Goal: Task Accomplishment & Management: Use online tool/utility

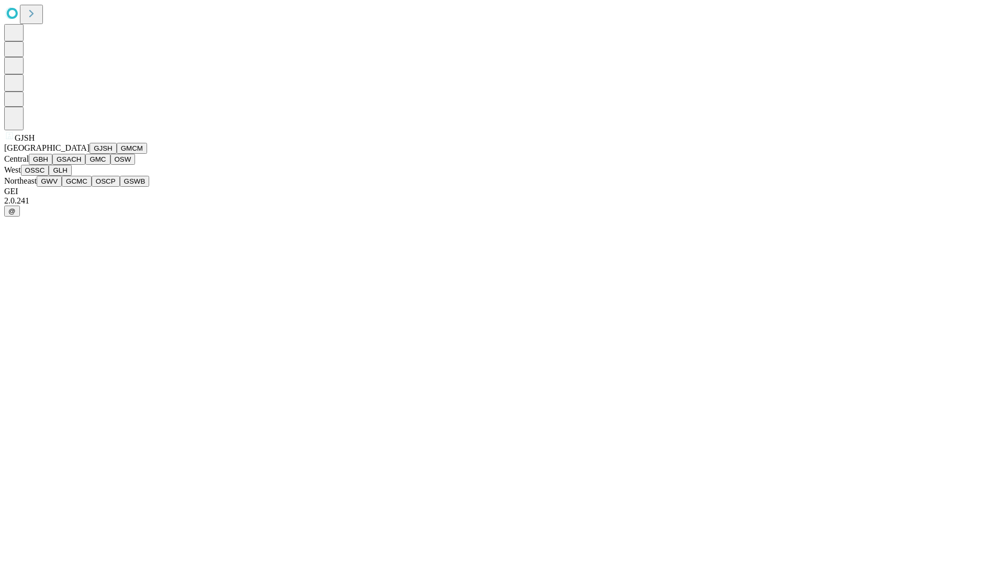
click at [90, 154] on button "GJSH" at bounding box center [103, 148] width 27 height 11
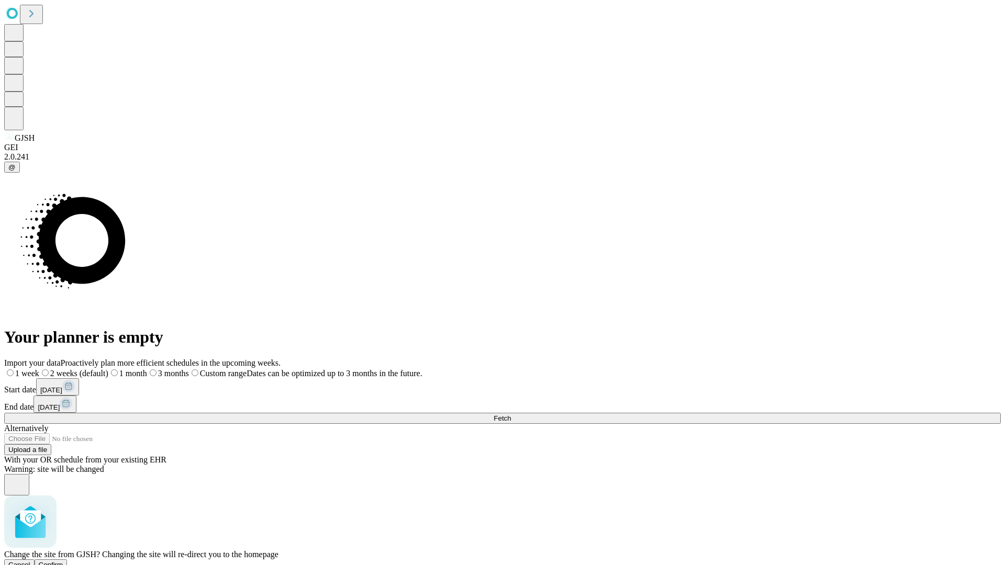
click at [63, 561] on span "Confirm" at bounding box center [51, 565] width 25 height 8
click at [95, 369] on label "2 weeks (default)" at bounding box center [63, 373] width 62 height 9
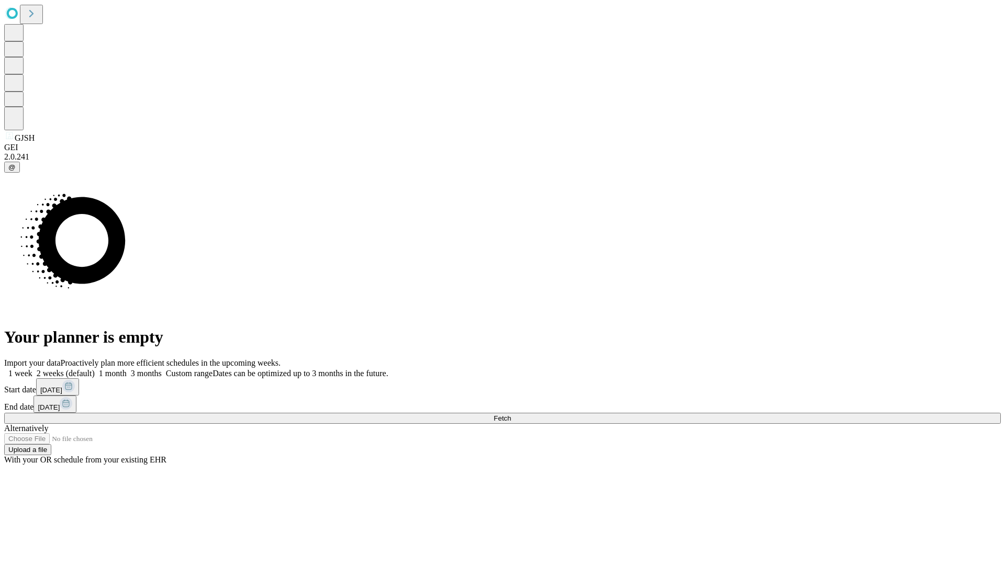
click at [511, 415] on span "Fetch" at bounding box center [502, 419] width 17 height 8
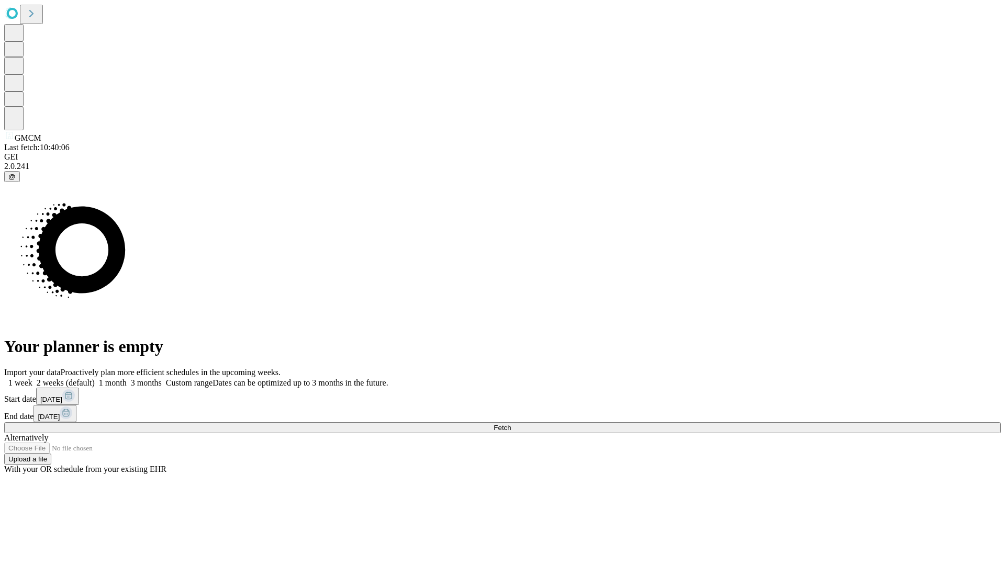
click at [95, 379] on label "2 weeks (default)" at bounding box center [63, 383] width 62 height 9
click at [511, 424] on span "Fetch" at bounding box center [502, 428] width 17 height 8
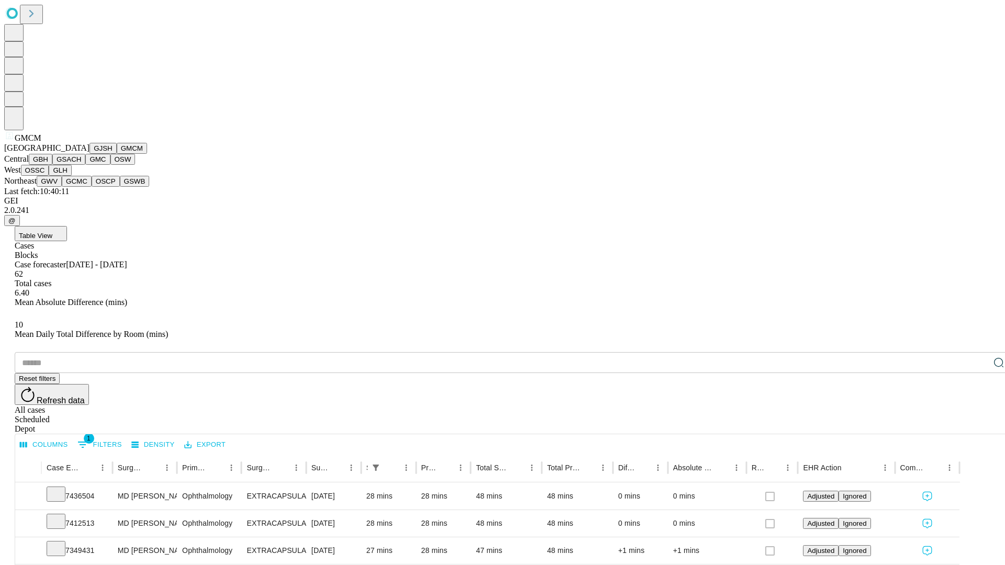
click at [52, 165] on button "GBH" at bounding box center [41, 159] width 24 height 11
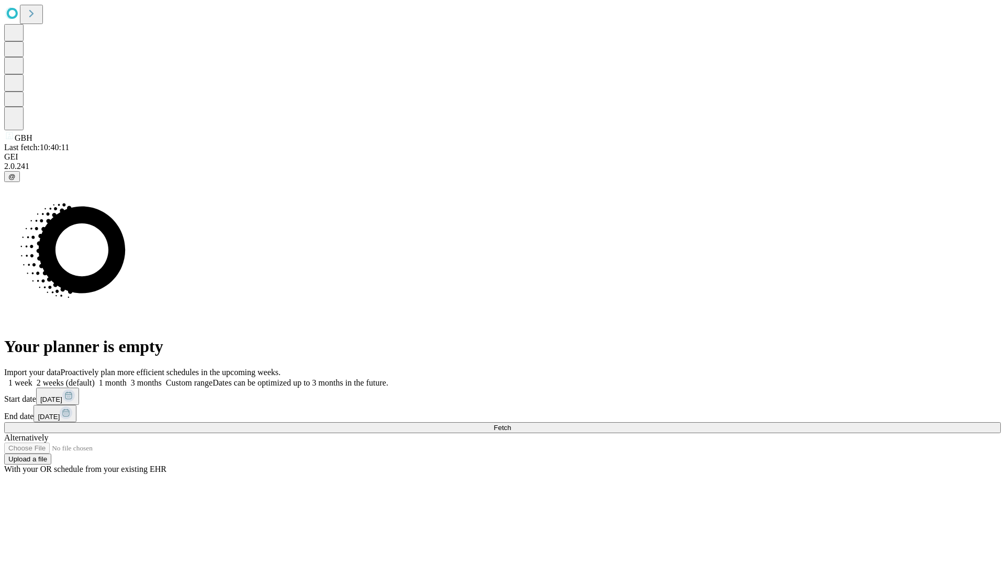
click at [95, 379] on label "2 weeks (default)" at bounding box center [63, 383] width 62 height 9
click at [511, 424] on span "Fetch" at bounding box center [502, 428] width 17 height 8
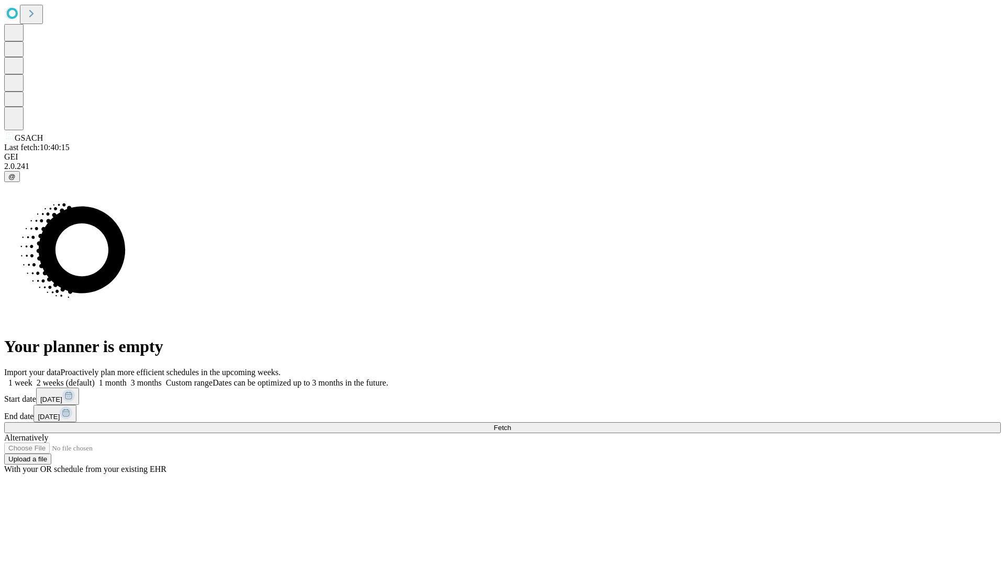
click at [95, 379] on label "2 weeks (default)" at bounding box center [63, 383] width 62 height 9
click at [511, 424] on span "Fetch" at bounding box center [502, 428] width 17 height 8
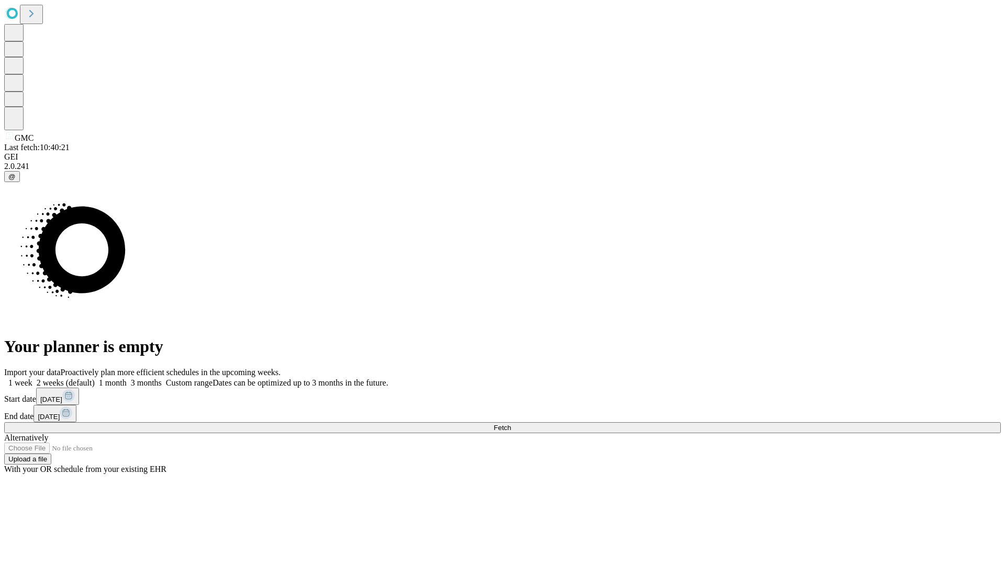
click at [95, 379] on label "2 weeks (default)" at bounding box center [63, 383] width 62 height 9
click at [511, 424] on span "Fetch" at bounding box center [502, 428] width 17 height 8
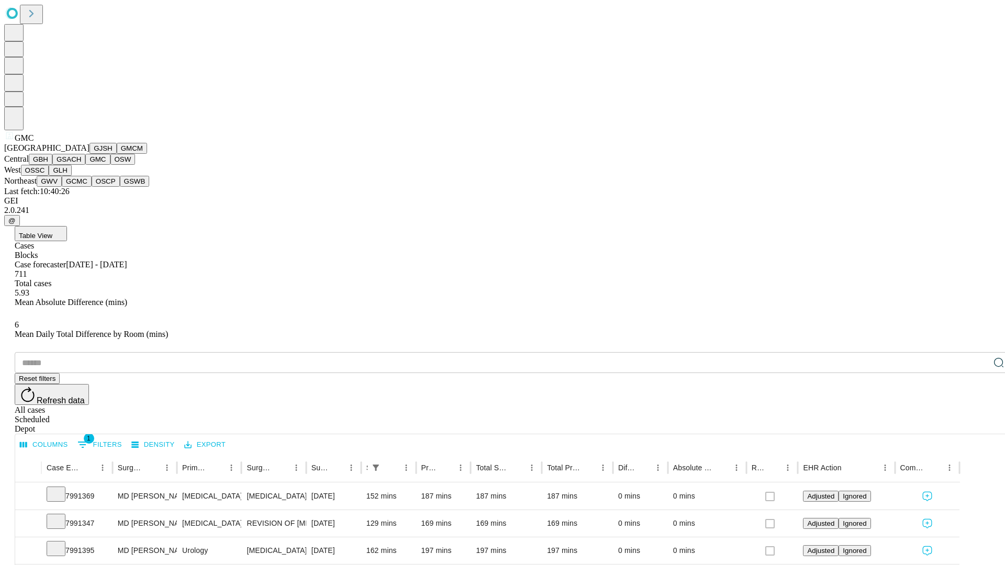
click at [110, 165] on button "OSW" at bounding box center [122, 159] width 25 height 11
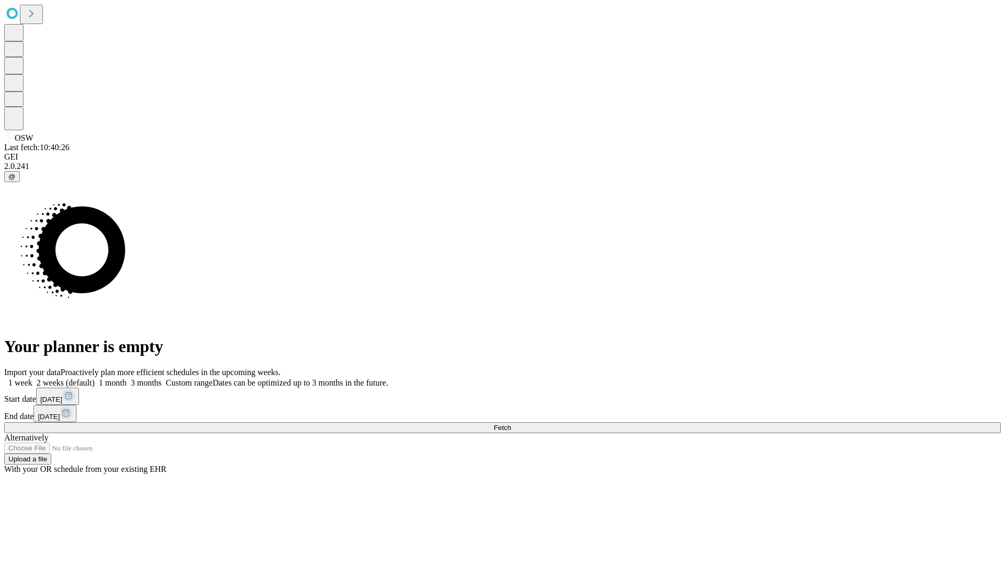
click at [511, 424] on span "Fetch" at bounding box center [502, 428] width 17 height 8
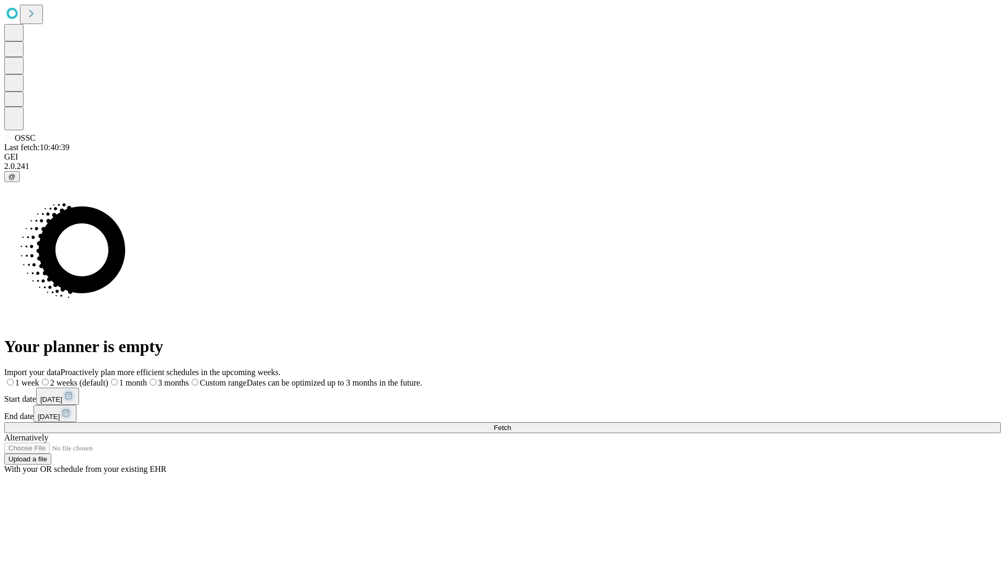
click at [108, 379] on label "2 weeks (default)" at bounding box center [73, 383] width 69 height 9
click at [511, 424] on span "Fetch" at bounding box center [502, 428] width 17 height 8
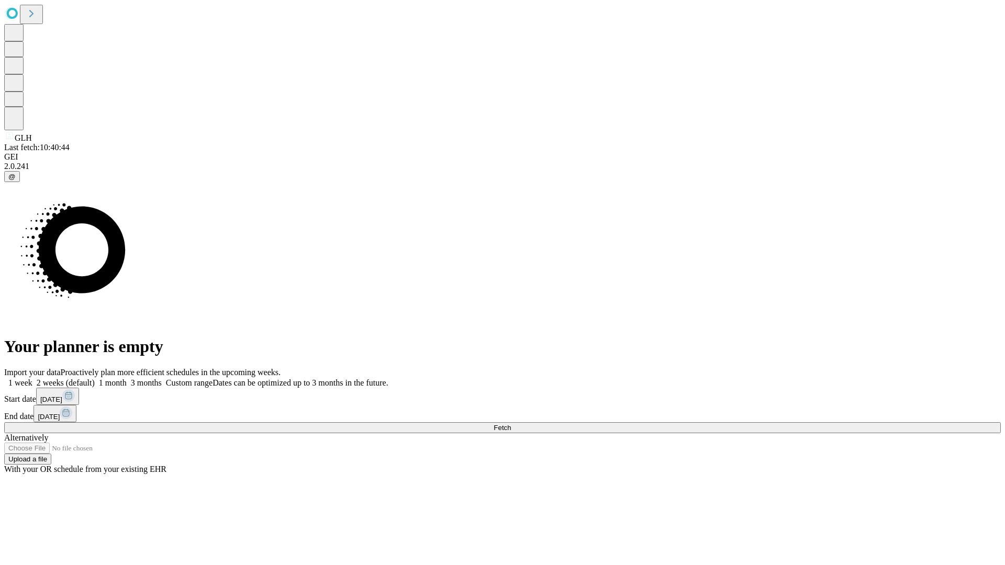
click at [95, 379] on label "2 weeks (default)" at bounding box center [63, 383] width 62 height 9
click at [511, 424] on span "Fetch" at bounding box center [502, 428] width 17 height 8
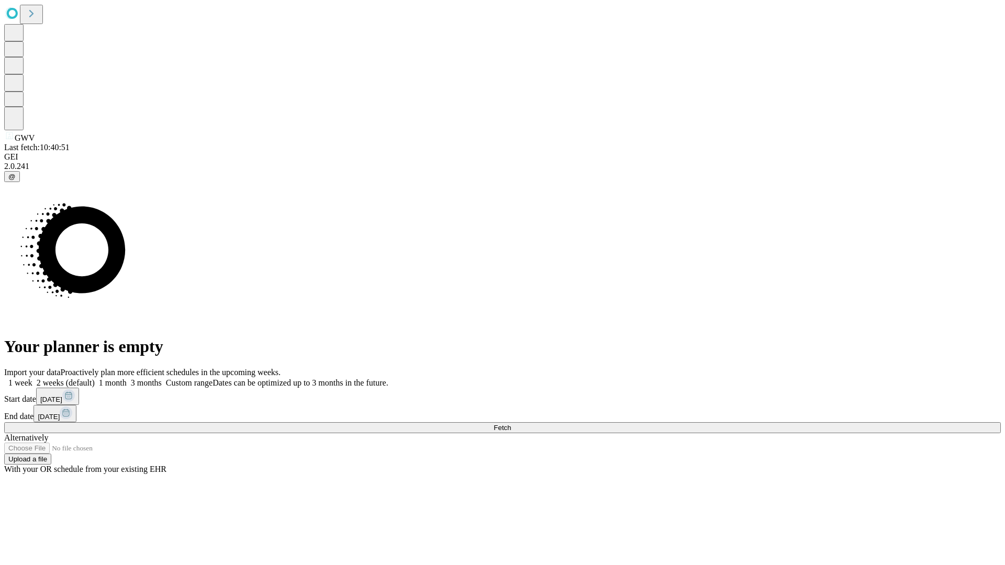
click at [95, 379] on label "2 weeks (default)" at bounding box center [63, 383] width 62 height 9
click at [511, 424] on span "Fetch" at bounding box center [502, 428] width 17 height 8
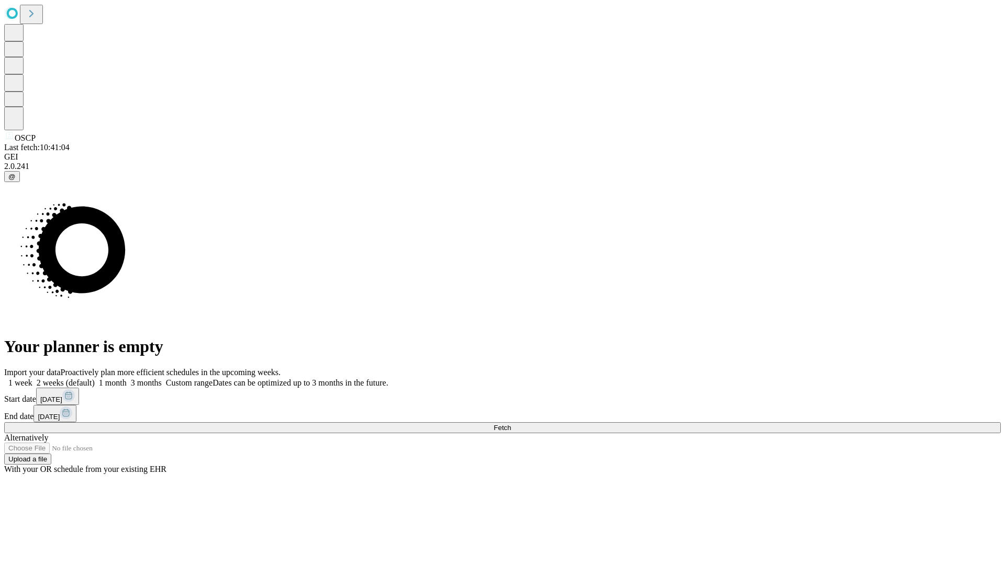
click at [511, 424] on span "Fetch" at bounding box center [502, 428] width 17 height 8
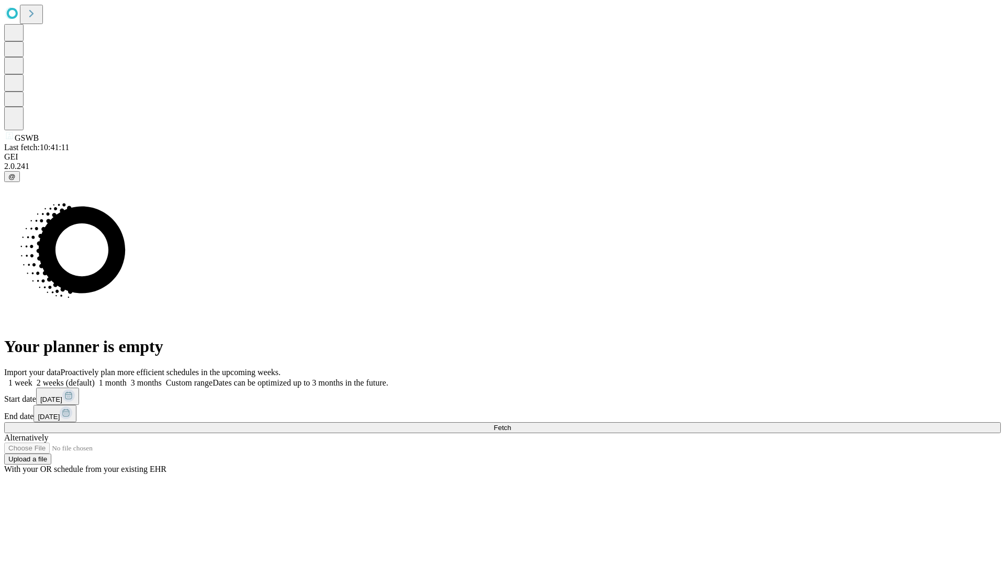
click at [95, 379] on label "2 weeks (default)" at bounding box center [63, 383] width 62 height 9
click at [511, 424] on span "Fetch" at bounding box center [502, 428] width 17 height 8
